Goal: Transaction & Acquisition: Purchase product/service

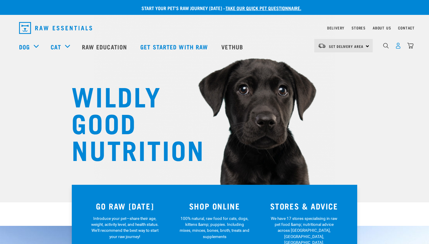
click at [399, 49] on img "dropdown navigation" at bounding box center [398, 46] width 6 height 6
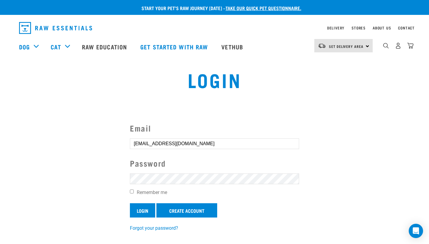
click at [149, 214] on input "Login" at bounding box center [142, 210] width 25 height 14
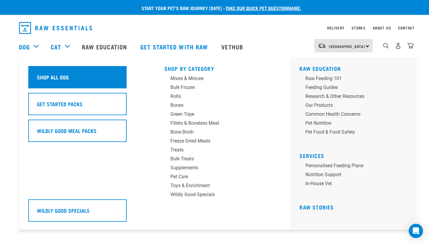
click at [74, 80] on div "Shop All Dog" at bounding box center [77, 77] width 98 height 22
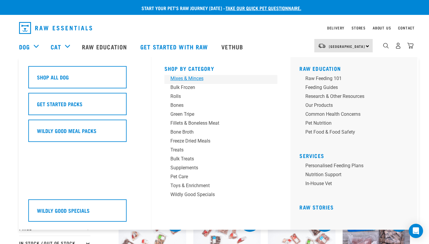
click at [186, 79] on div "Mixes & Minces" at bounding box center [216, 78] width 93 height 7
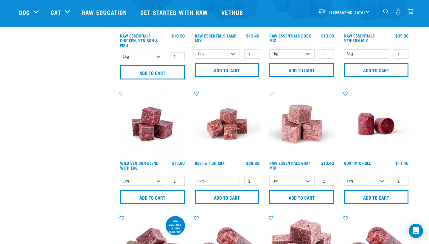
scroll to position [215, 0]
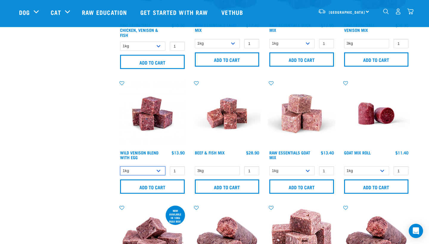
drag, startPoint x: 147, startPoint y: 171, endPoint x: 187, endPoint y: 161, distance: 40.7
type input "2"
click at [180, 169] on input "2" at bounding box center [177, 170] width 15 height 9
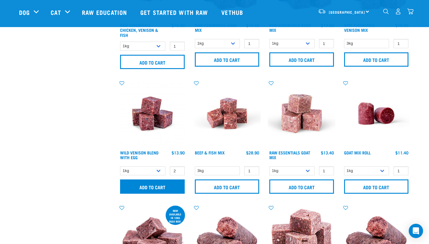
click at [176, 184] on input "Add to cart" at bounding box center [152, 187] width 65 height 14
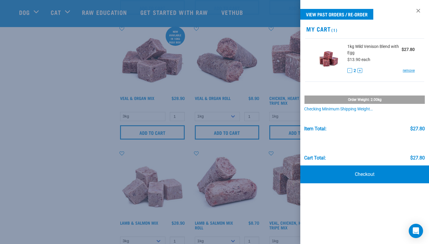
scroll to position [445, 0]
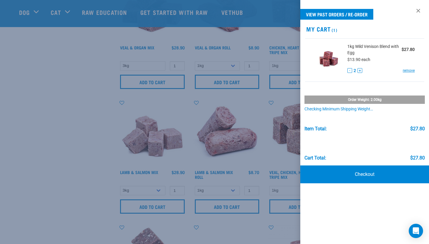
click at [76, 170] on div at bounding box center [214, 122] width 429 height 244
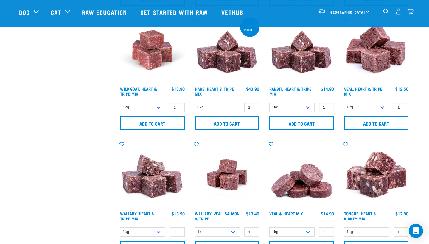
scroll to position [778, 0]
type input "2"
click at [327, 109] on input "2" at bounding box center [326, 107] width 15 height 9
click at [322, 124] on input "Add to cart" at bounding box center [301, 123] width 65 height 14
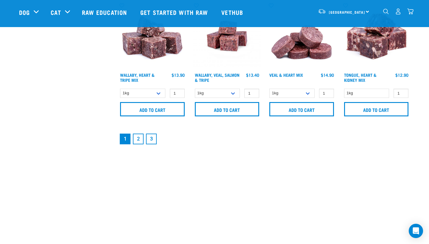
scroll to position [916, 0]
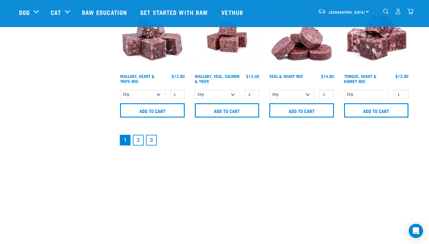
click at [142, 140] on link "2" at bounding box center [138, 140] width 11 height 11
click at [138, 143] on link "2" at bounding box center [138, 140] width 11 height 11
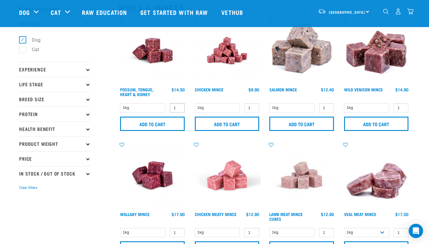
scroll to position [24, 0]
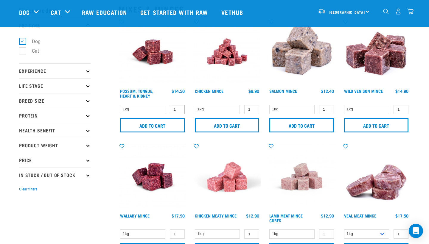
type input "2"
click at [179, 108] on input "2" at bounding box center [177, 109] width 15 height 9
click at [166, 123] on input "Add to cart" at bounding box center [152, 125] width 65 height 14
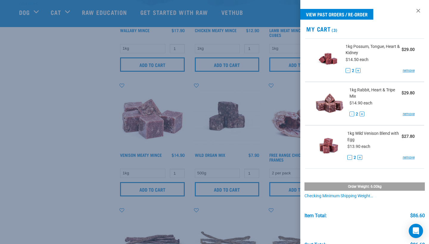
scroll to position [215, 0]
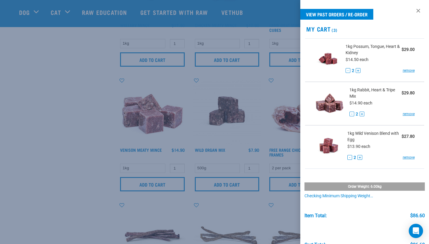
click at [91, 191] on div at bounding box center [214, 122] width 429 height 244
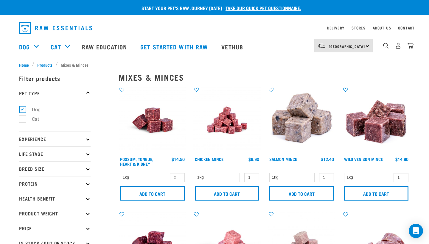
scroll to position [0, 0]
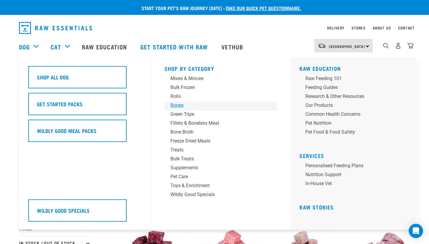
click at [175, 106] on div "Bones" at bounding box center [216, 105] width 93 height 7
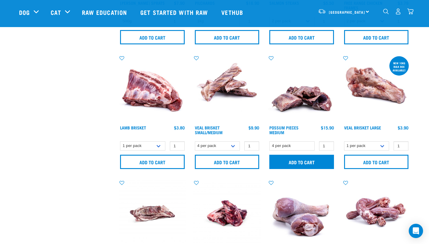
scroll to position [238, 0]
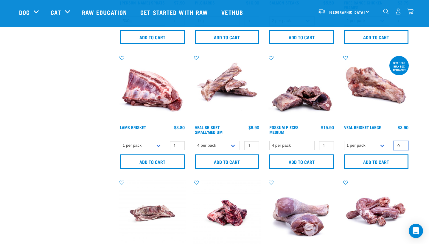
click at [401, 146] on input "0" at bounding box center [400, 145] width 15 height 9
click at [402, 146] on input "1" at bounding box center [400, 145] width 15 height 9
type input "2"
click at [402, 146] on input "2" at bounding box center [400, 145] width 15 height 9
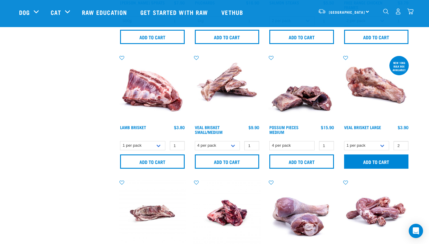
click at [390, 156] on input "Add to cart" at bounding box center [376, 162] width 65 height 14
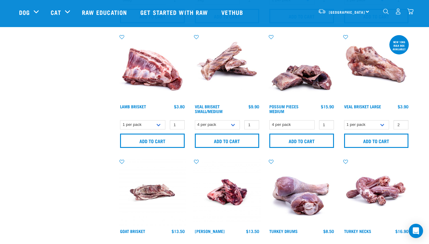
scroll to position [250, 0]
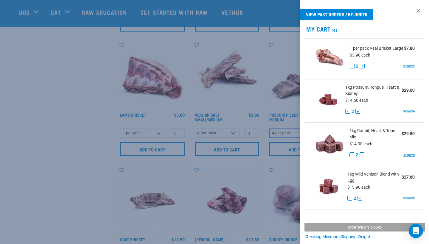
drag, startPoint x: 313, startPoint y: 134, endPoint x: 326, endPoint y: 108, distance: 29.0
drag, startPoint x: 326, startPoint y: 108, endPoint x: 73, endPoint y: 180, distance: 262.6
click at [75, 180] on div at bounding box center [214, 122] width 429 height 244
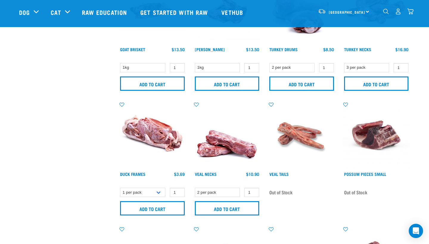
scroll to position [482, 0]
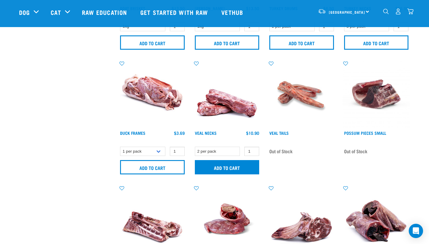
click at [238, 167] on input "Add to cart" at bounding box center [227, 167] width 65 height 14
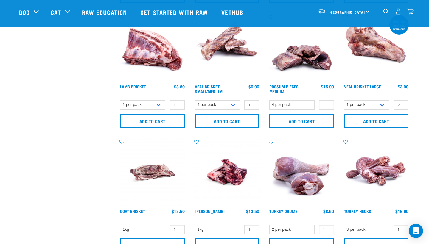
scroll to position [259, 0]
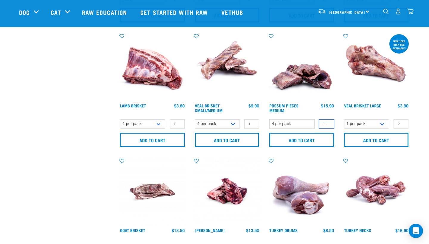
type input "2"
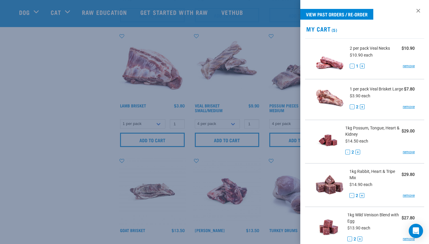
click at [328, 123] on input "2" at bounding box center [326, 123] width 15 height 9
click at [285, 143] on div at bounding box center [214, 122] width 429 height 244
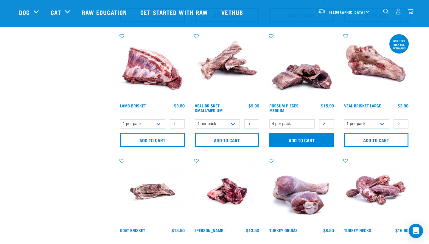
click at [298, 141] on input "Add to cart" at bounding box center [301, 140] width 65 height 14
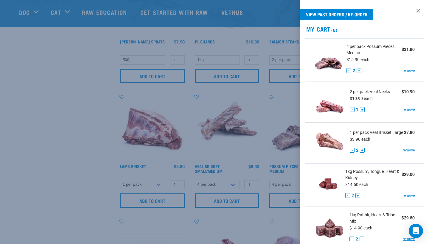
scroll to position [175, 0]
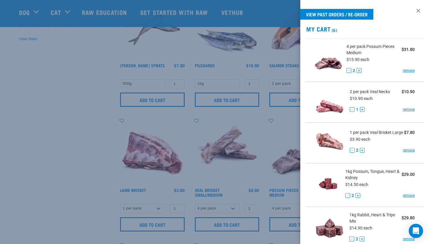
click at [27, 119] on div at bounding box center [214, 122] width 429 height 244
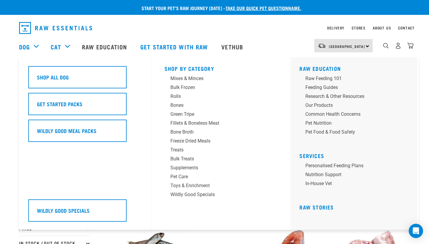
scroll to position [0, 0]
click at [183, 114] on div "Green Tripe" at bounding box center [216, 114] width 93 height 7
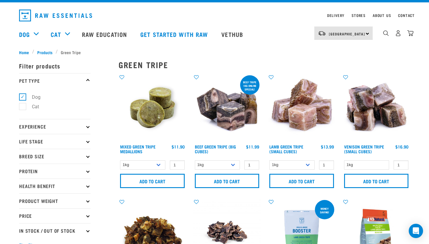
scroll to position [10, 0]
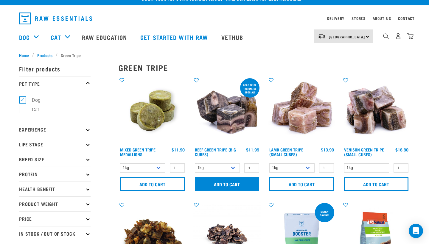
click at [209, 178] on input "Add to cart" at bounding box center [227, 184] width 65 height 14
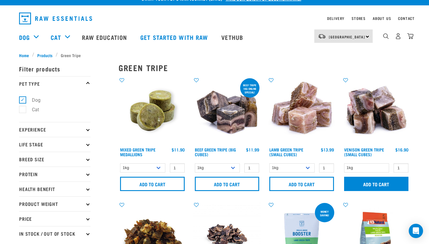
click at [369, 187] on input "Add to cart" at bounding box center [376, 184] width 65 height 14
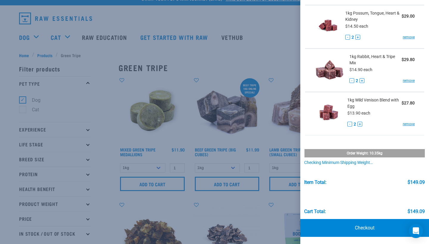
scroll to position [204, 0]
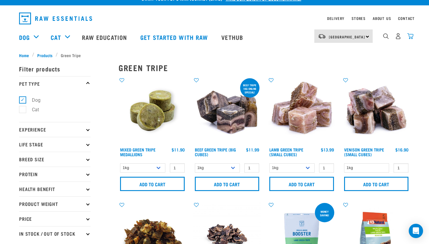
click at [410, 39] on img "dropdown navigation" at bounding box center [410, 36] width 6 height 6
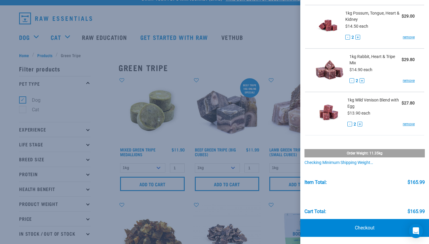
scroll to position [248, 0]
click at [369, 233] on link "Checkout" at bounding box center [364, 228] width 129 height 18
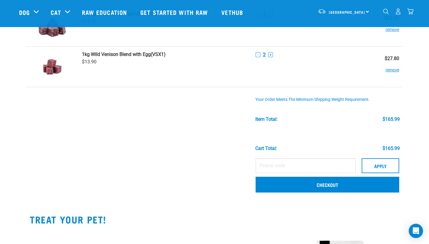
scroll to position [288, 0]
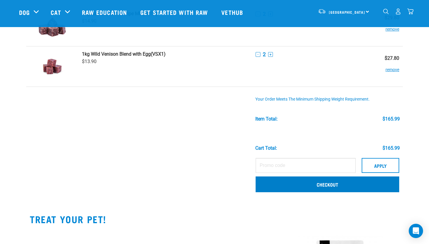
click at [290, 188] on link "Checkout" at bounding box center [328, 184] width 144 height 15
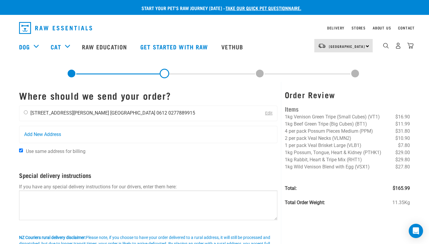
click at [110, 113] on li "[GEOGRAPHIC_DATA] 0612" at bounding box center [138, 113] width 57 height 6
click at [27, 115] on div "[PERSON_NAME] [STREET_ADDRESS][PERSON_NAME] [GEOGRAPHIC_DATA] 0612 0277889915" at bounding box center [109, 113] width 180 height 15
click at [24, 112] on div "[PERSON_NAME] [STREET_ADDRESS][PERSON_NAME] [GEOGRAPHIC_DATA] 0612 0277889915" at bounding box center [109, 113] width 180 height 15
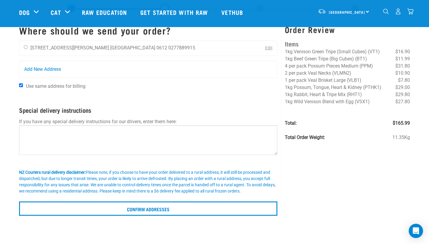
scroll to position [17, 0]
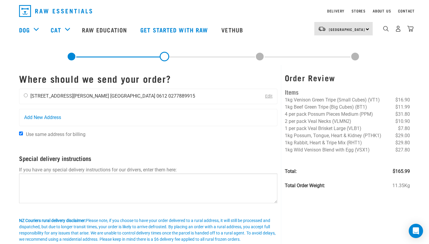
click at [26, 97] on input "radio" at bounding box center [26, 96] width 4 height 4
radio input "true"
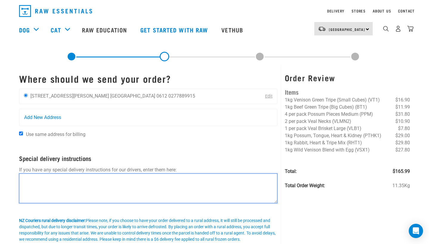
click at [53, 179] on textarea at bounding box center [148, 189] width 258 height 30
click at [54, 179] on textarea at bounding box center [148, 189] width 258 height 30
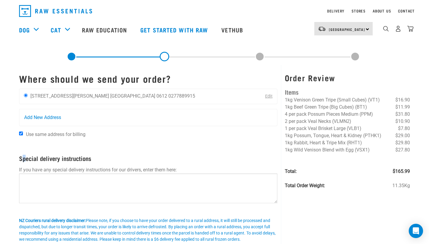
click at [25, 157] on h4 "Special delivery instructions" at bounding box center [148, 158] width 258 height 7
copy h4 "p"
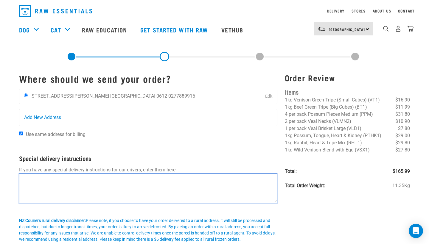
click at [36, 181] on textarea at bounding box center [148, 189] width 258 height 30
paste textarea "p"
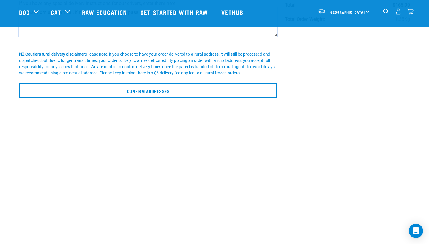
scroll to position [158, 0]
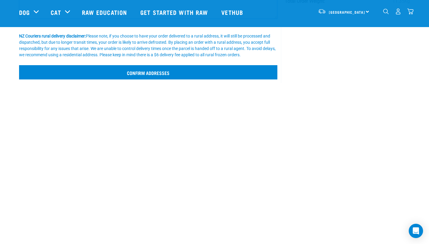
type textarea "please horn upon arrival, if no one is home, please pass it through the gate."
click at [119, 80] on input "Confirm addresses" at bounding box center [148, 72] width 258 height 14
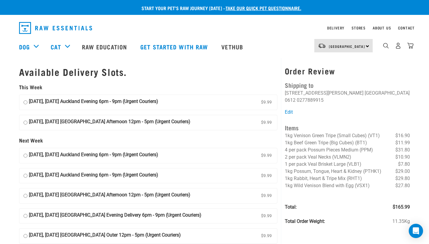
click at [209, 108] on label "10 October, Friday Auckland Evening 6pm - 9pm (Urgent Couriers) $9.99" at bounding box center [148, 102] width 258 height 15
click at [27, 107] on input "10 October, Friday Auckland Evening 6pm - 9pm (Urgent Couriers) $9.99" at bounding box center [26, 102] width 4 height 9
radio input "true"
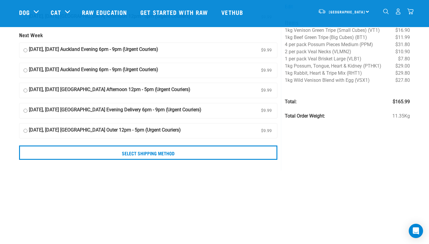
scroll to position [66, 0]
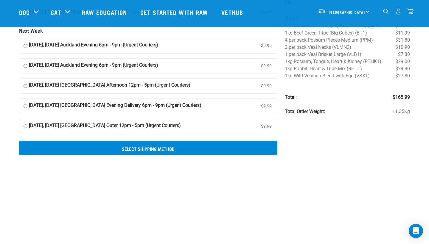
click at [203, 150] on input "Select Shipping Method" at bounding box center [148, 148] width 258 height 14
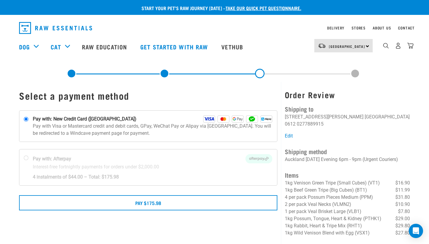
scroll to position [20, 0]
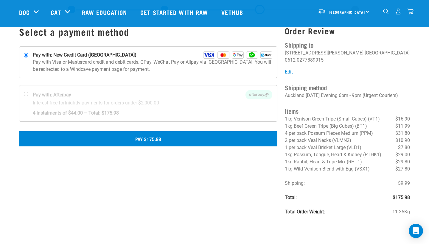
click at [253, 142] on button "Pay $175.98" at bounding box center [148, 138] width 258 height 15
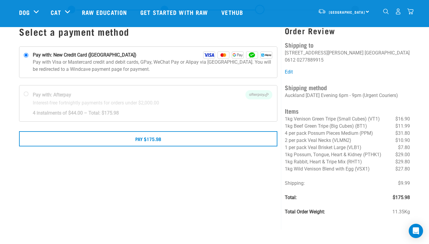
scroll to position [132, 0]
